Goal: Information Seeking & Learning: Learn about a topic

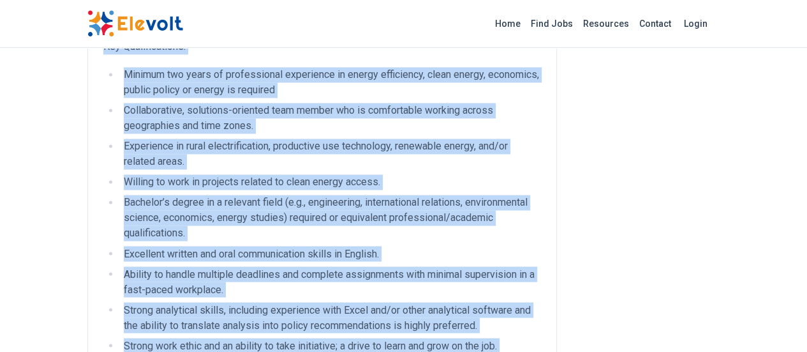
scroll to position [961, 0]
click at [541, 302] on li "Strong analytical skills, including experience with Excel and/or other analytic…" at bounding box center [330, 317] width 421 height 31
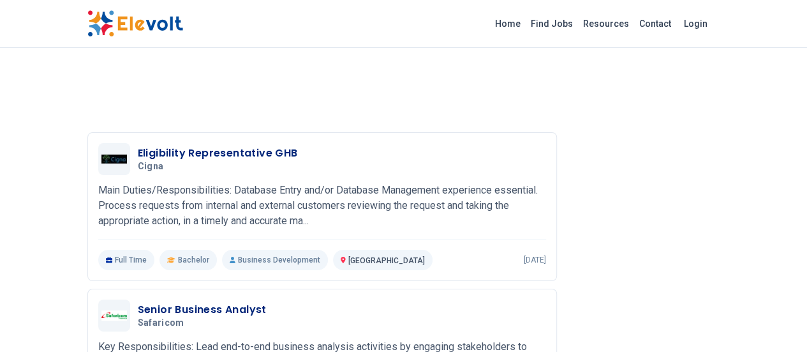
scroll to position [2247, 0]
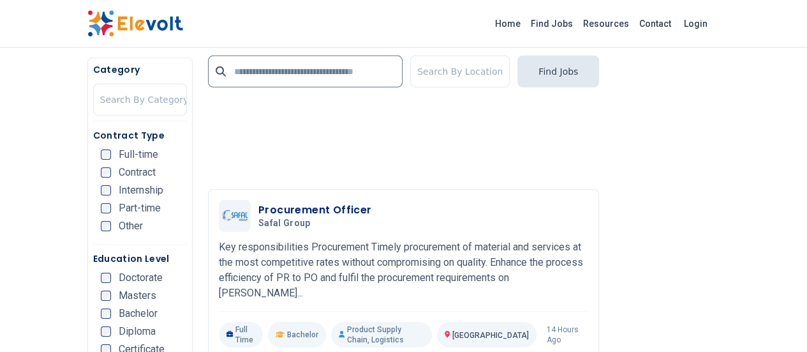
scroll to position [2005, 0]
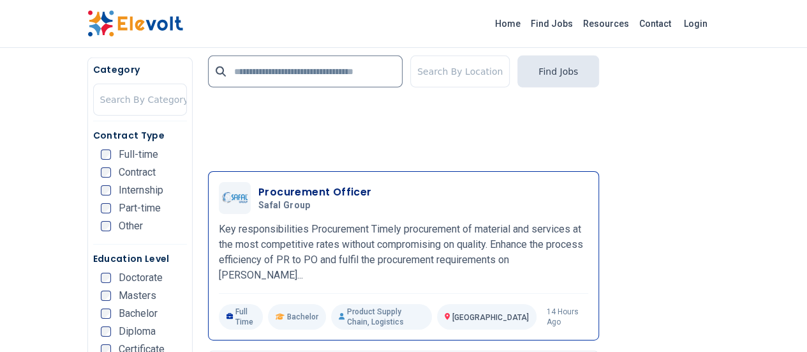
click at [363, 184] on div "Procurement Officer Safal Group [DATE] [DATE]" at bounding box center [424, 197] width 330 height 27
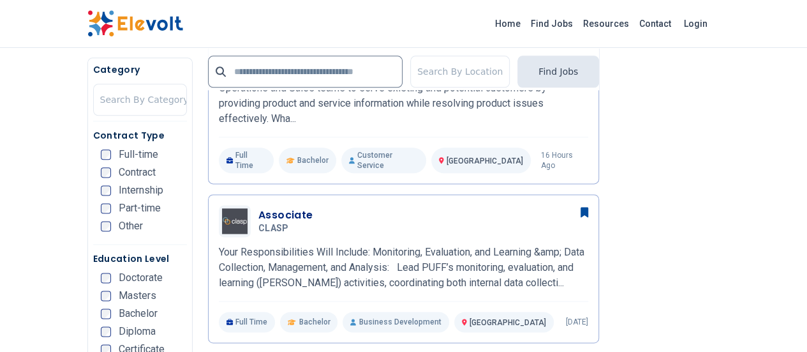
scroll to position [792, 0]
